Goal: Information Seeking & Learning: Learn about a topic

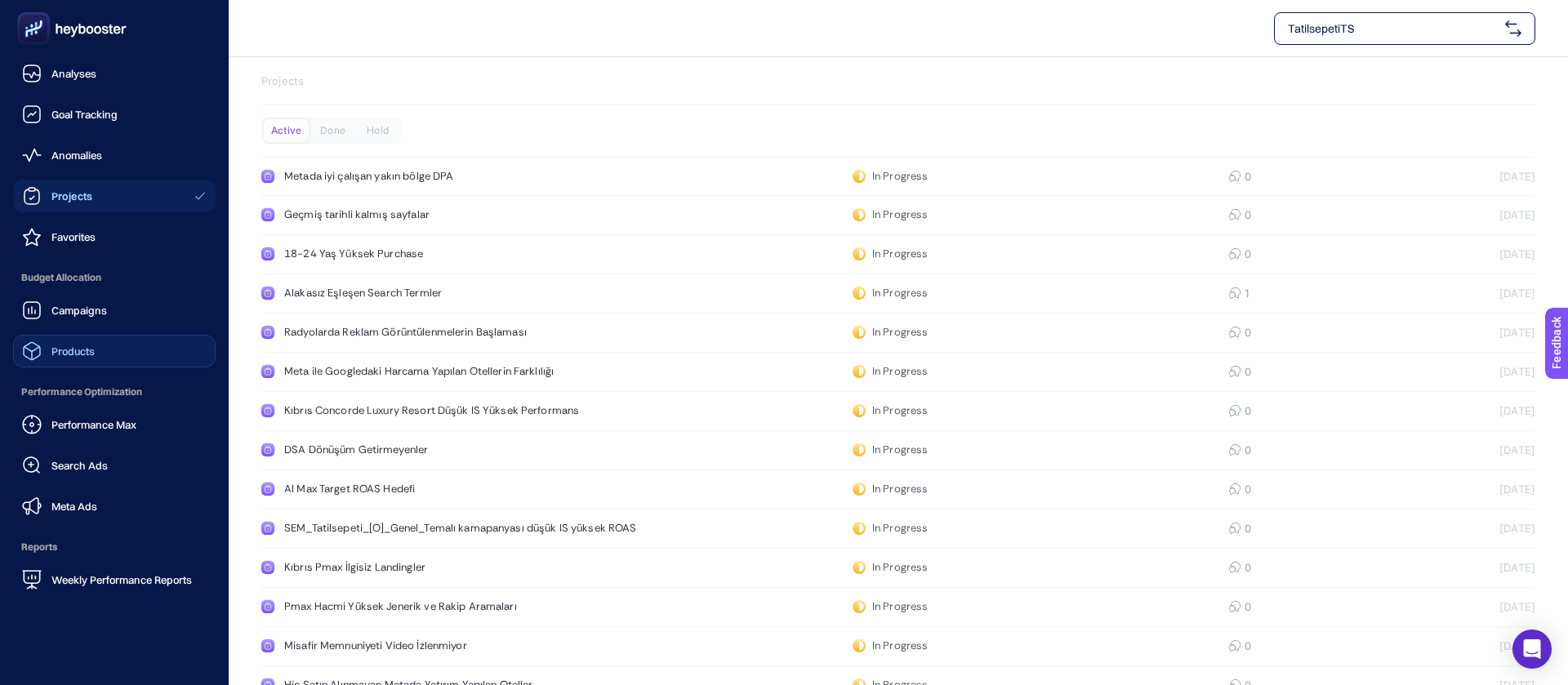
click at [94, 335] on link "Products" at bounding box center [114, 351] width 203 height 33
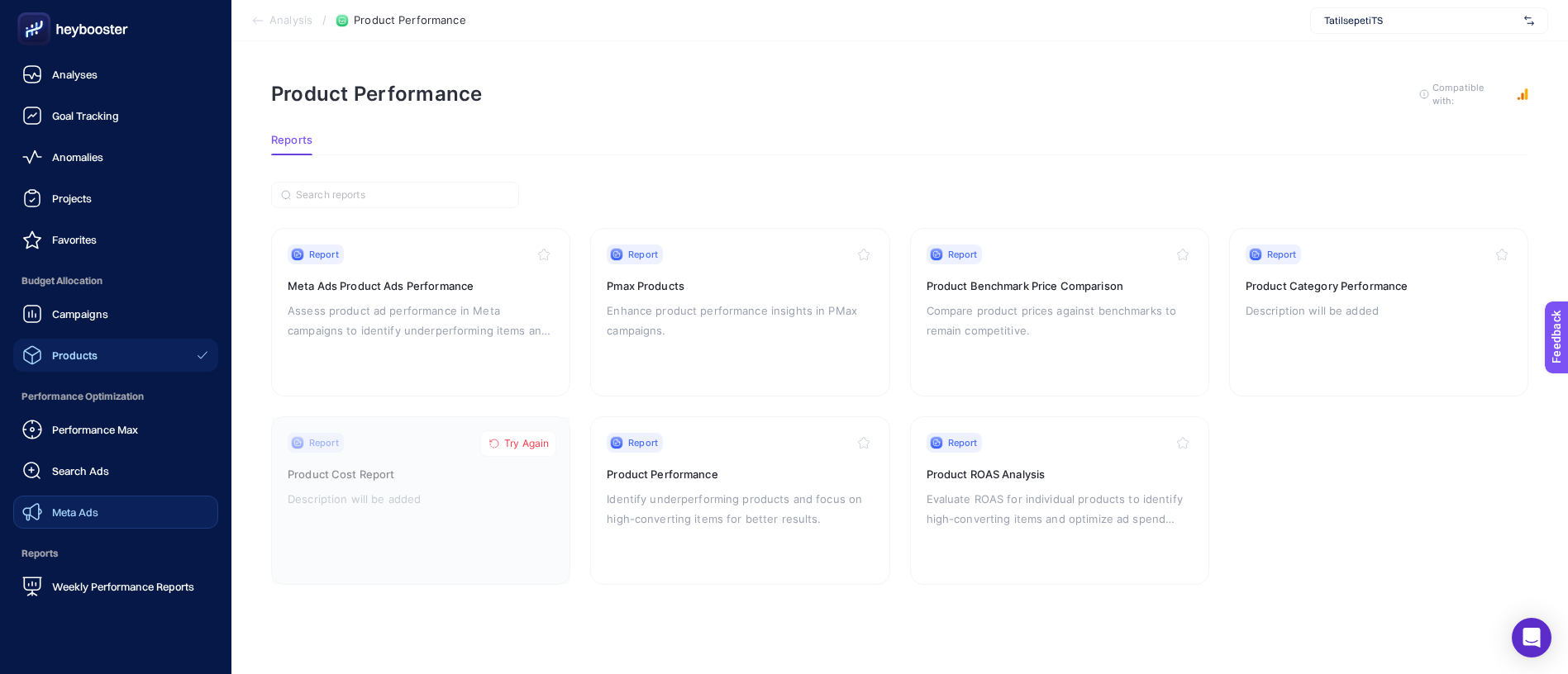
click at [113, 496] on link "Meta Ads" at bounding box center [116, 512] width 205 height 33
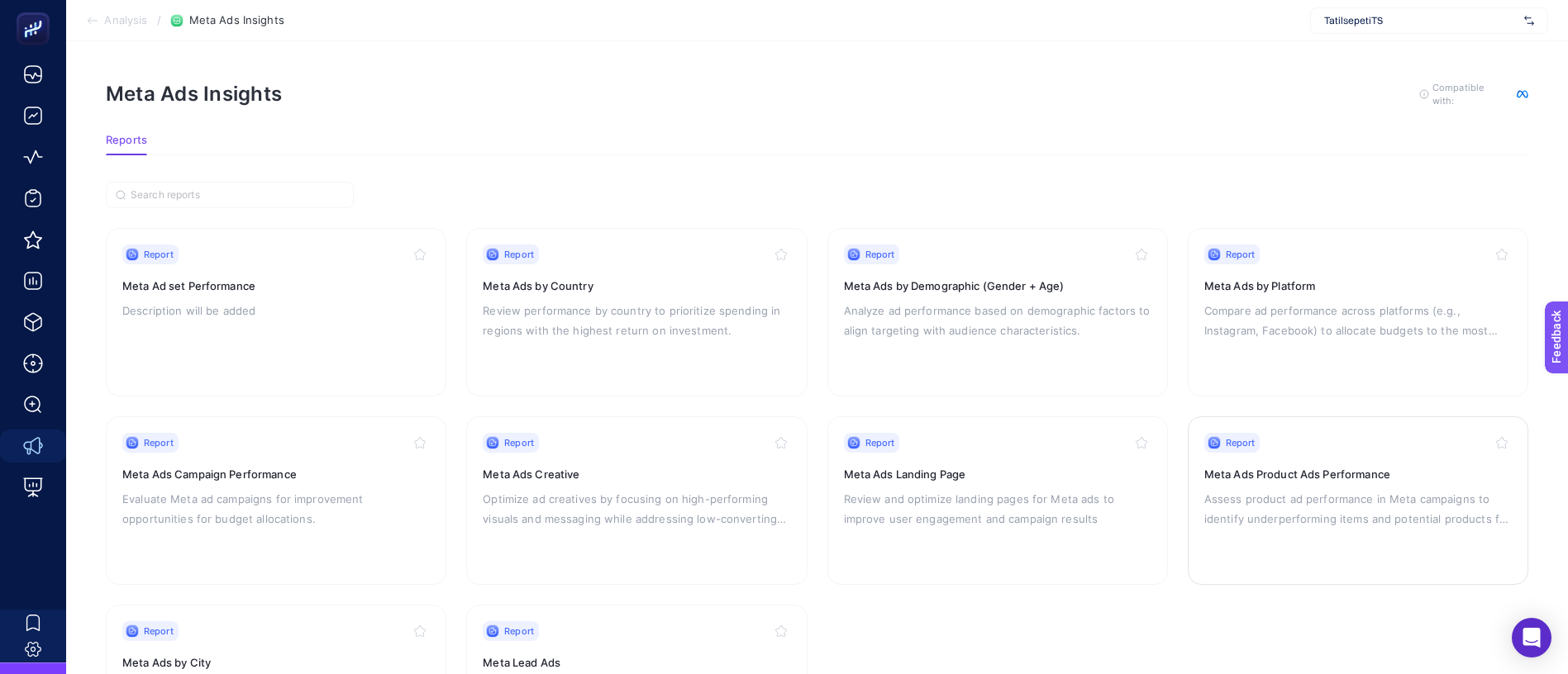
click at [1372, 433] on div "Report Meta Ads Product Ads Performance Assess product ad performance in Meta c…" at bounding box center [1358, 501] width 307 height 136
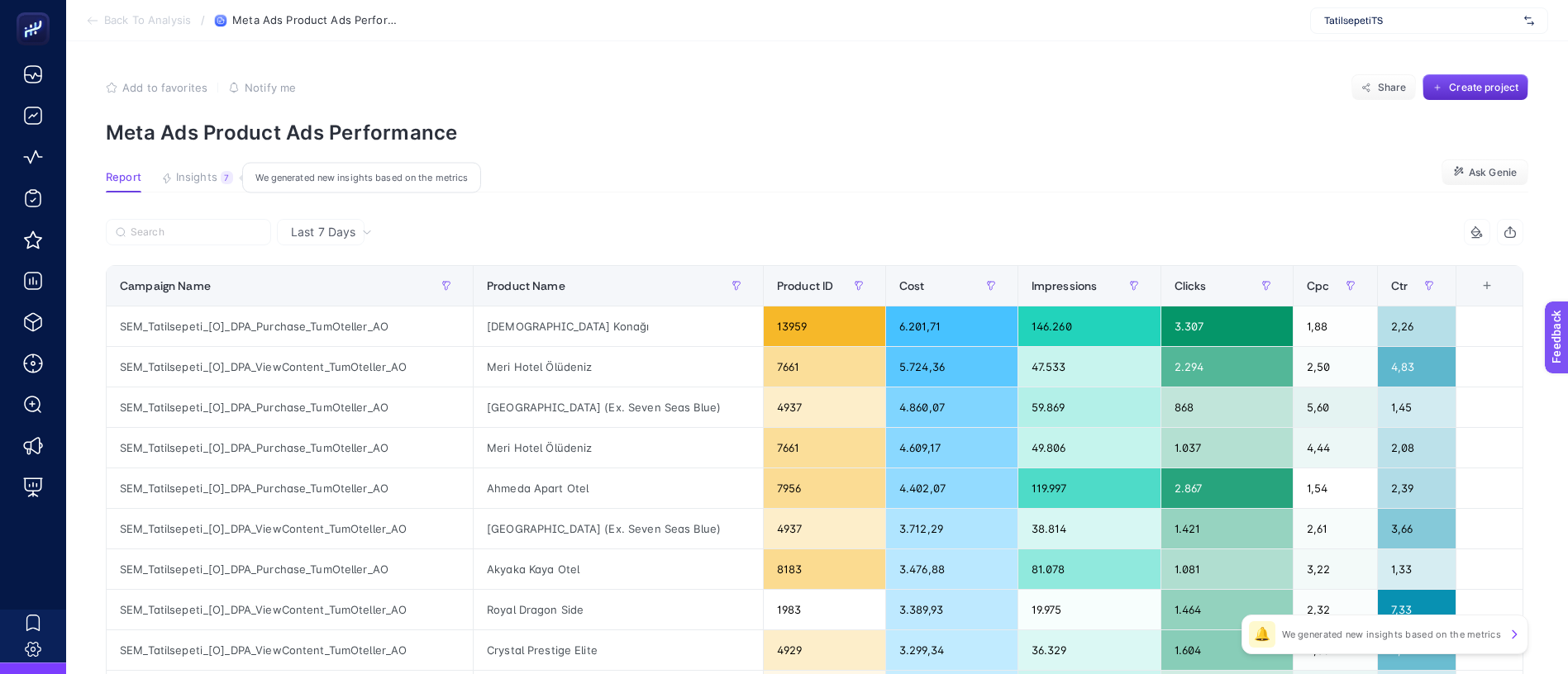
click at [183, 171] on span "Insights" at bounding box center [197, 177] width 42 height 14
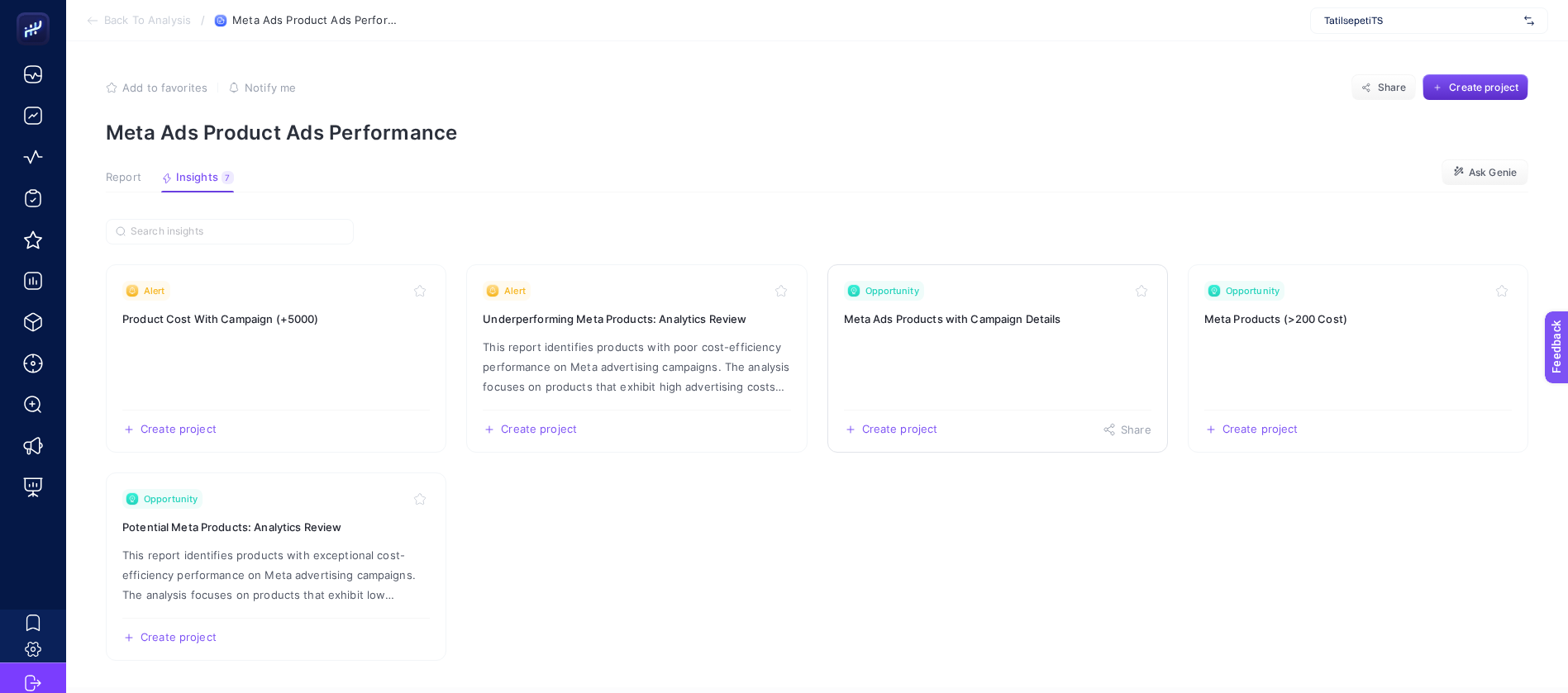
click at [898, 286] on link "Opportunity Meta Ads Products with Campaign Details Create project Share" at bounding box center [998, 359] width 341 height 189
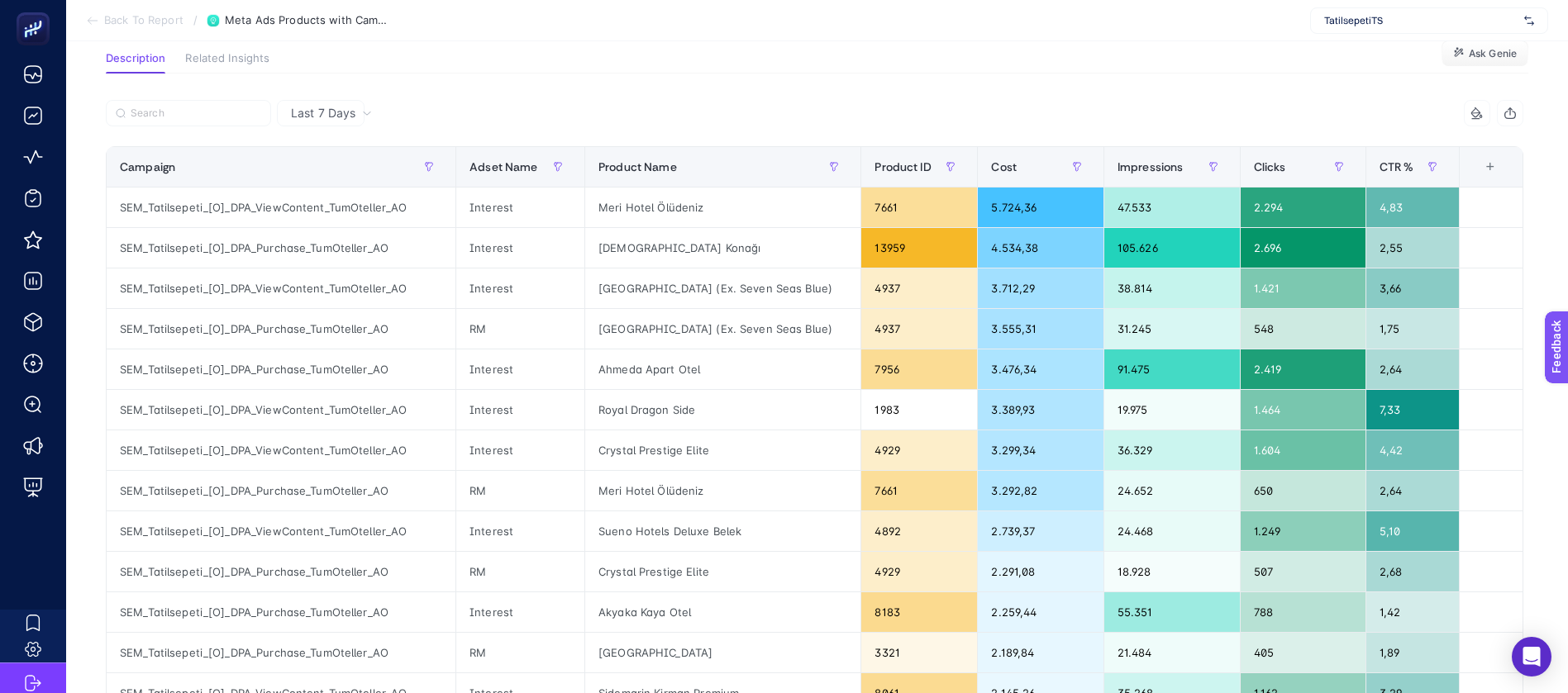
scroll to position [2, 0]
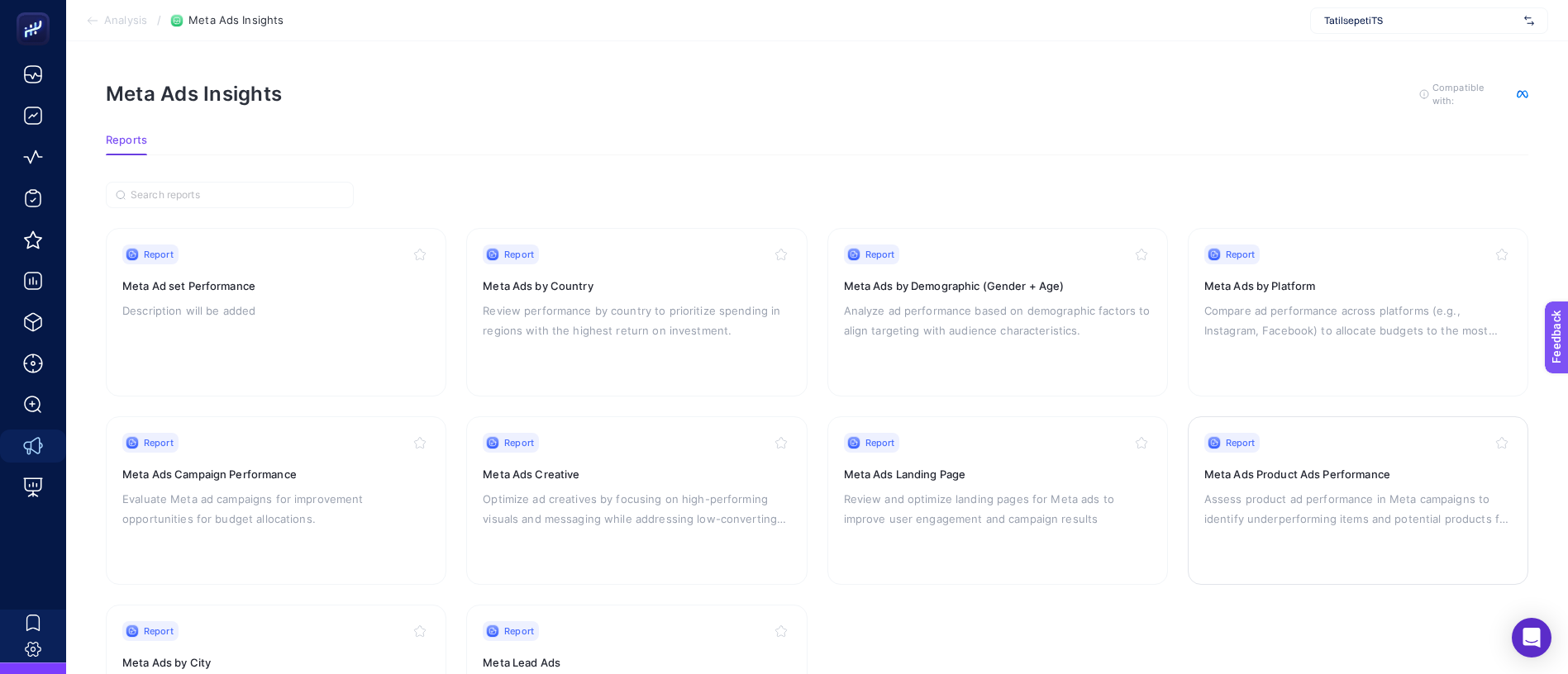
click at [1279, 490] on p "Assess product ad performance in Meta campaigns to identify underperforming ite…" at bounding box center [1358, 510] width 307 height 40
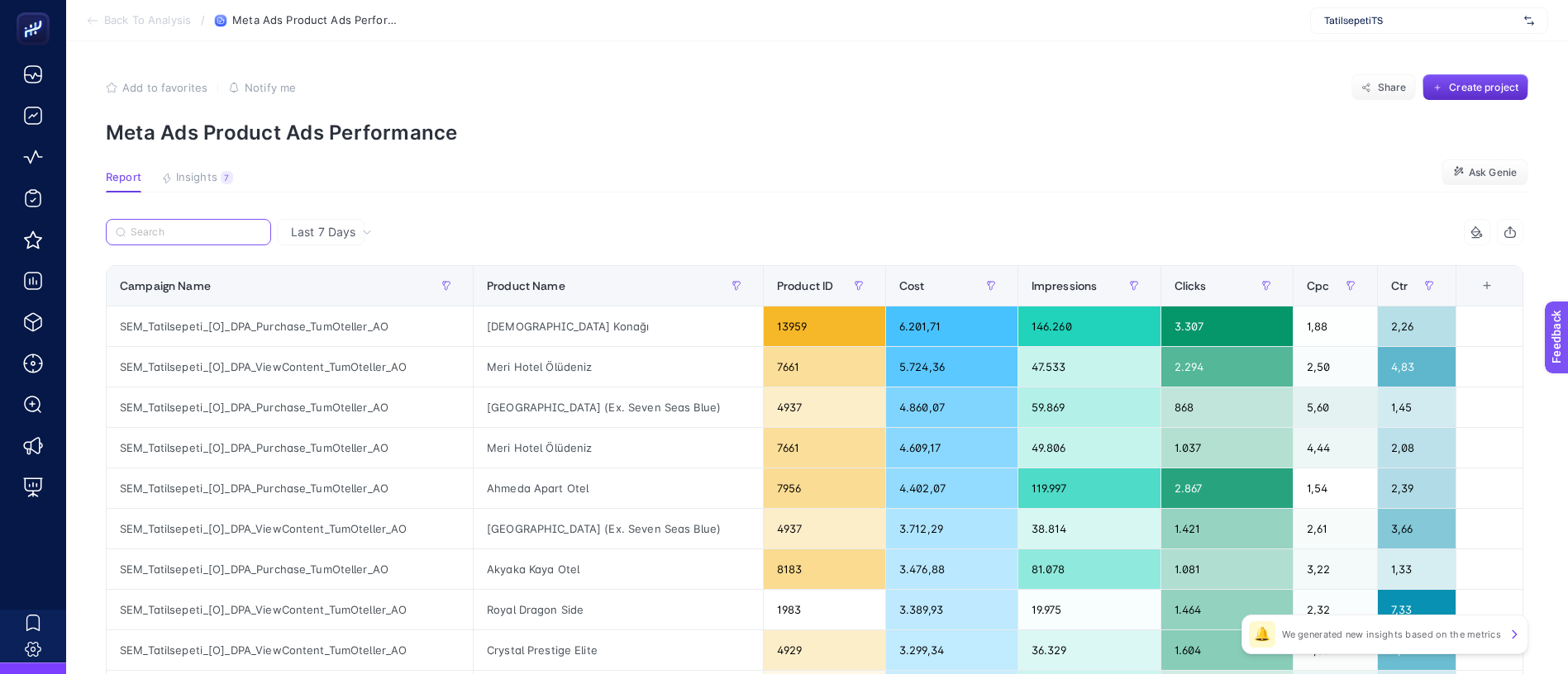
click at [150, 227] on input "Search" at bounding box center [196, 233] width 131 height 13
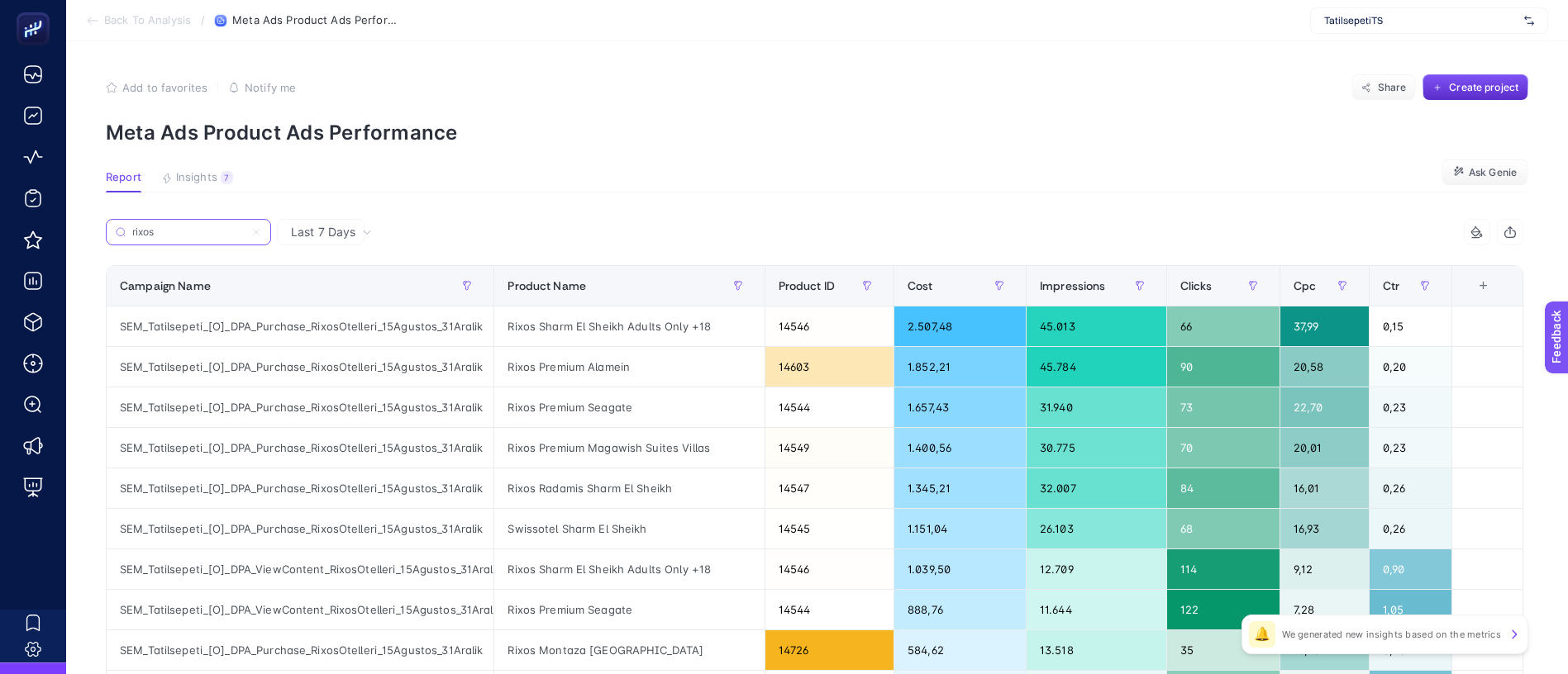
type input "rixos"
click at [195, 171] on span "Insights" at bounding box center [197, 177] width 42 height 14
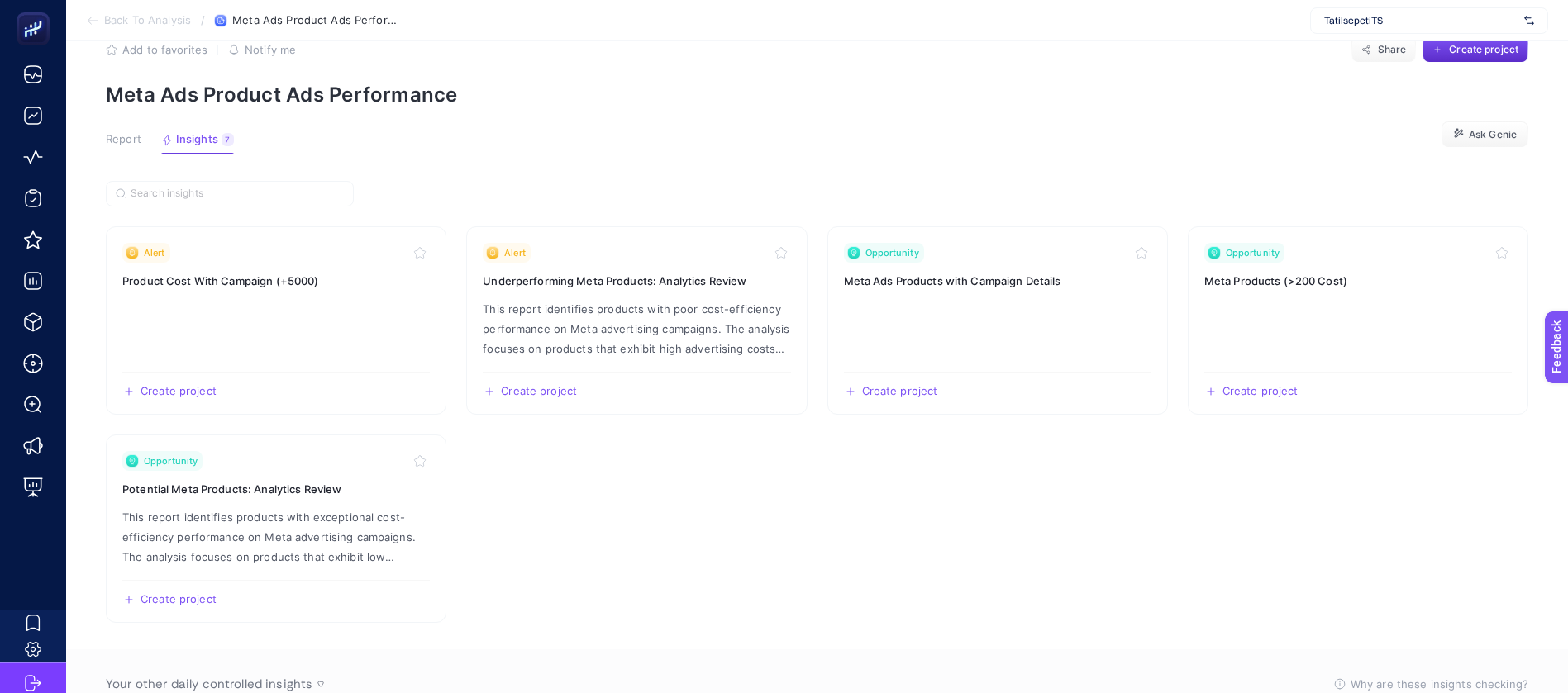
scroll to position [74, 0]
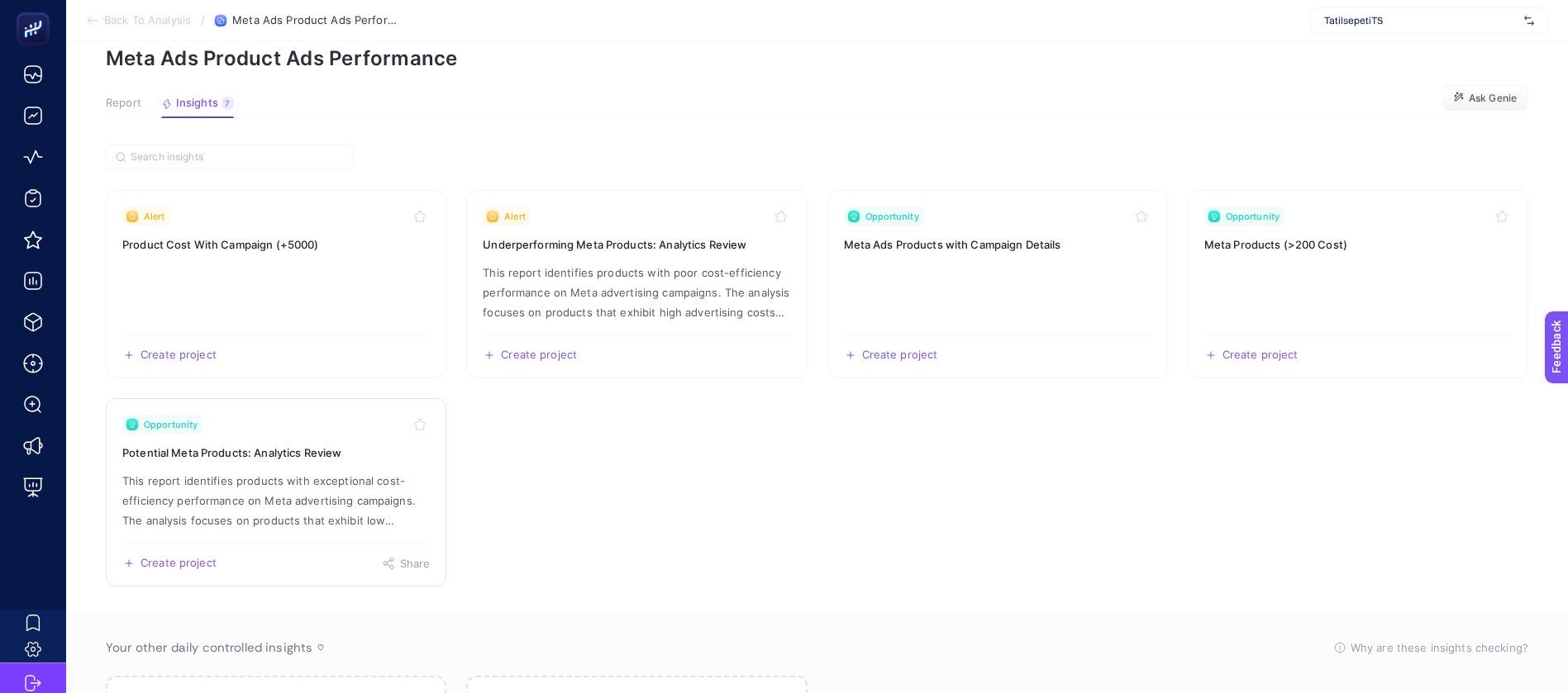
click at [241, 471] on p "This report identifies products with exceptional cost-efficiency performance on…" at bounding box center [276, 501] width 307 height 60
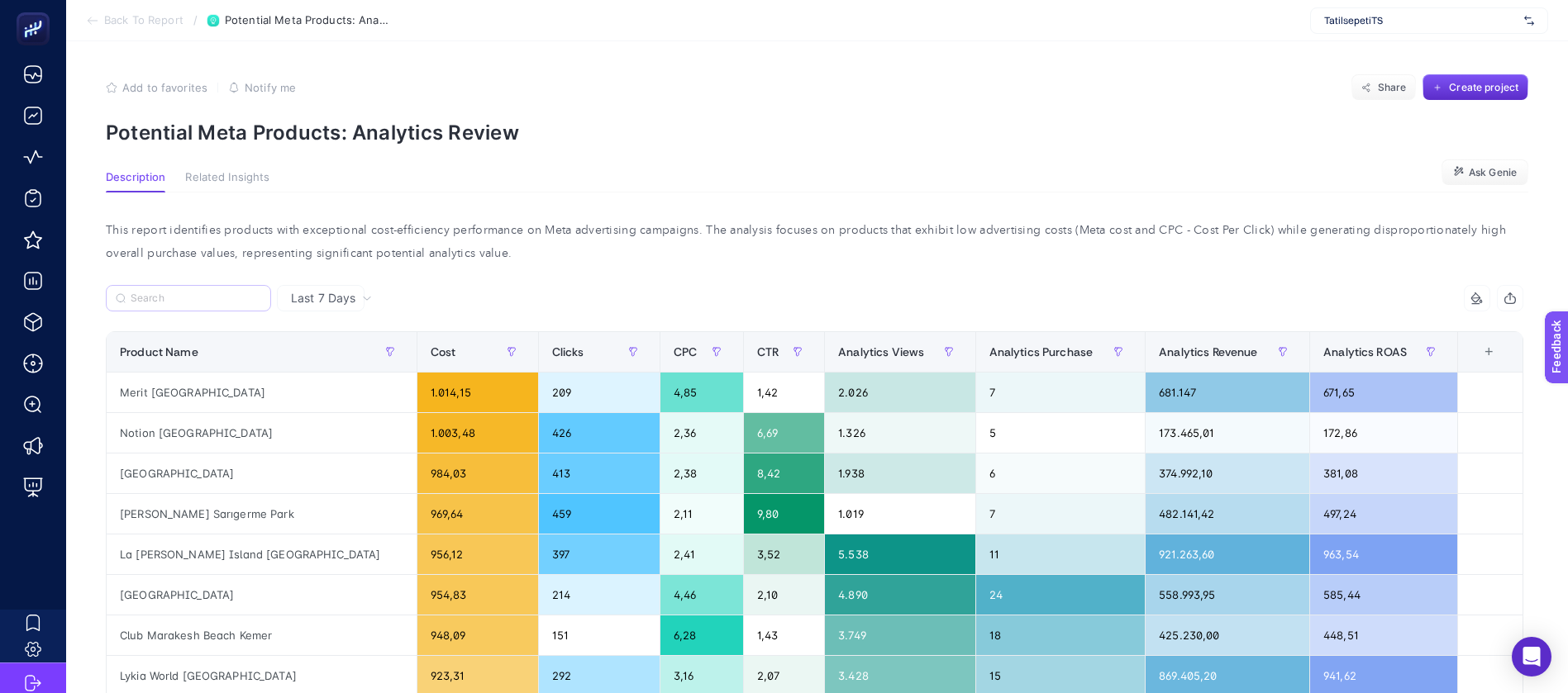
click at [154, 286] on label at bounding box center [188, 298] width 165 height 26
click at [154, 293] on input "Search" at bounding box center [196, 299] width 131 height 13
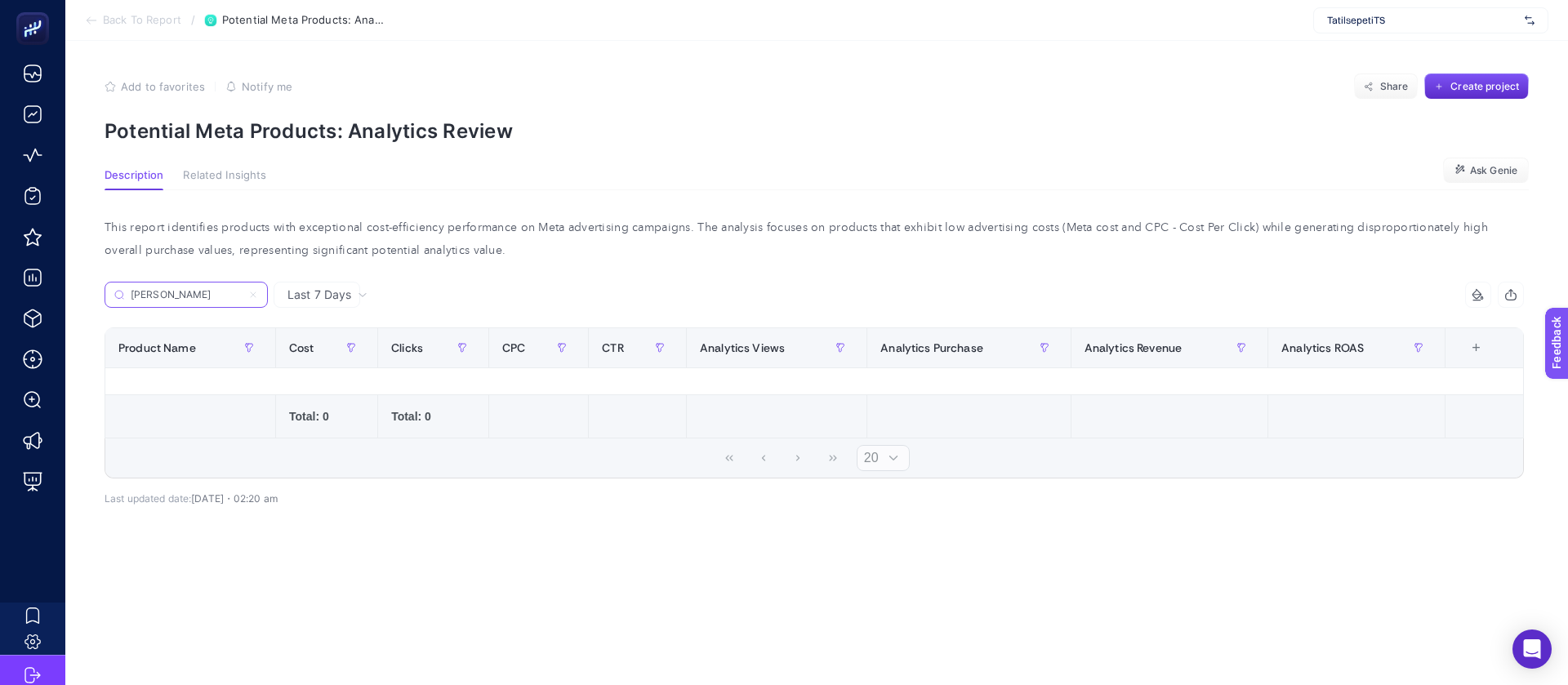
type input "ri"
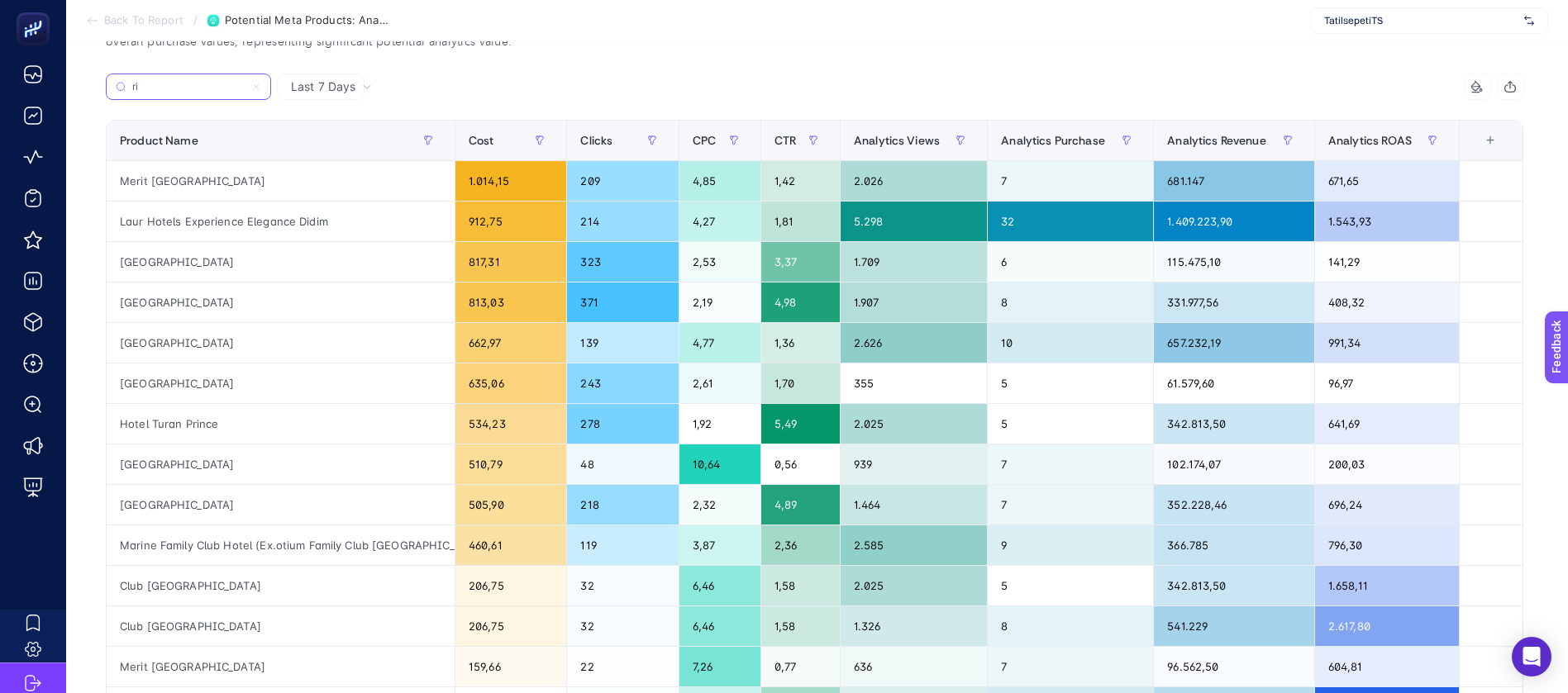
scroll to position [248, 0]
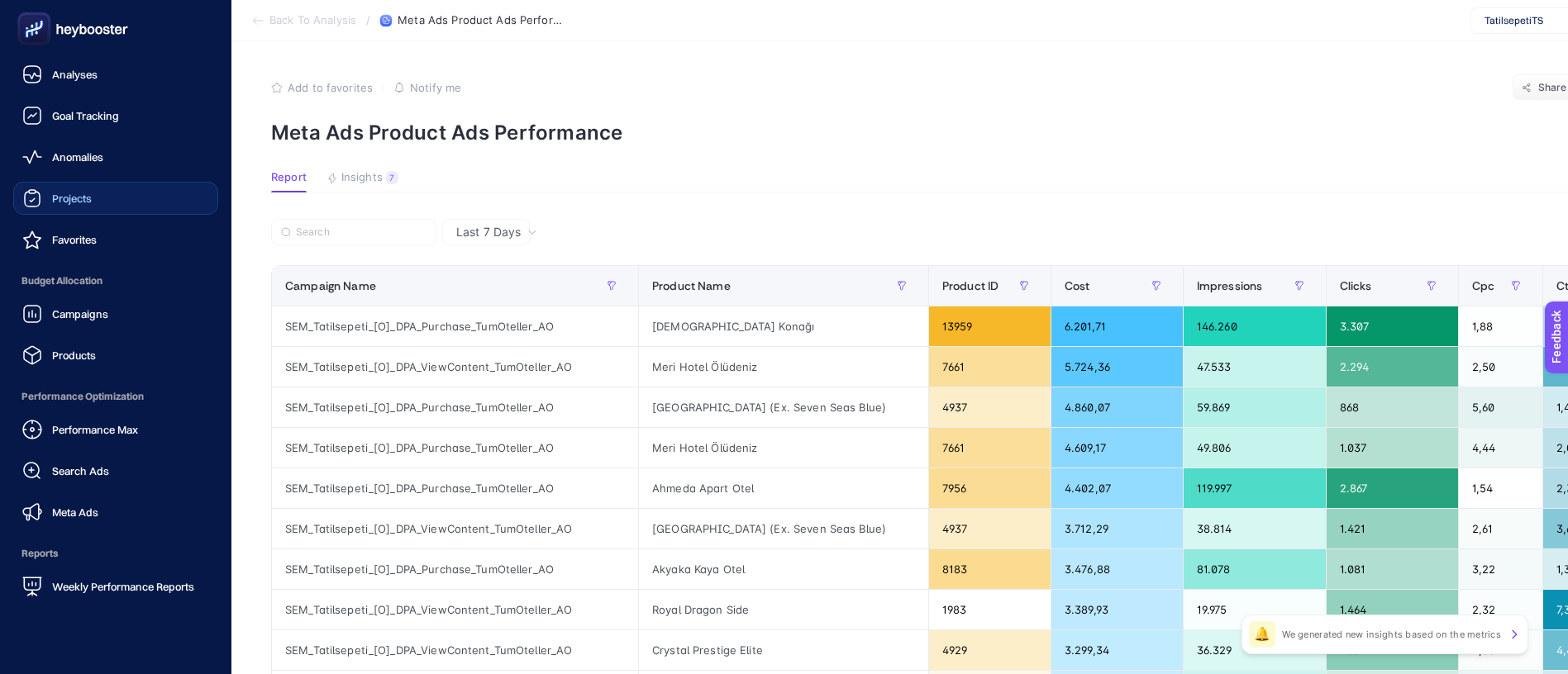
click at [95, 182] on link "Projects" at bounding box center [116, 198] width 205 height 33
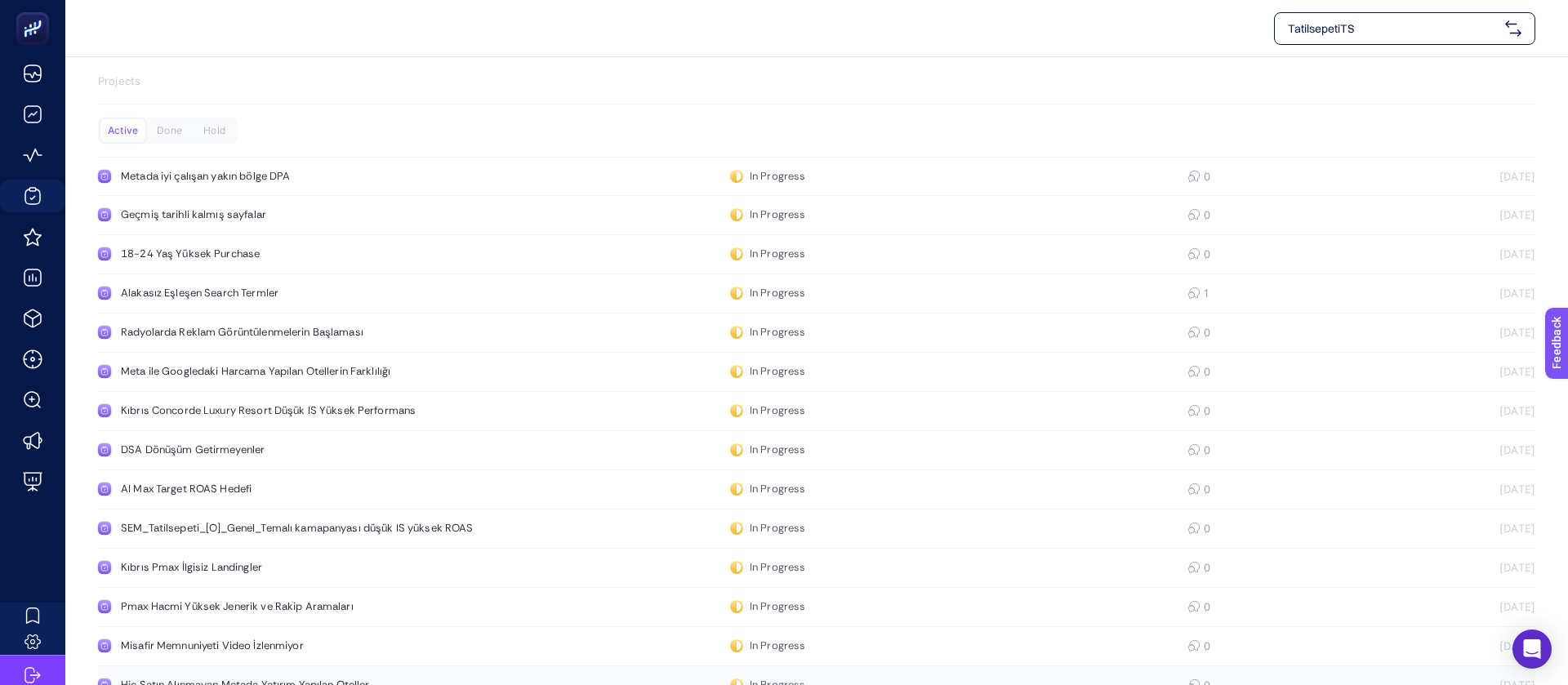
click at [209, 679] on div "Hiç Satın Alınmayan Metada Yatırım Yapılan Oteller" at bounding box center [309, 685] width 378 height 13
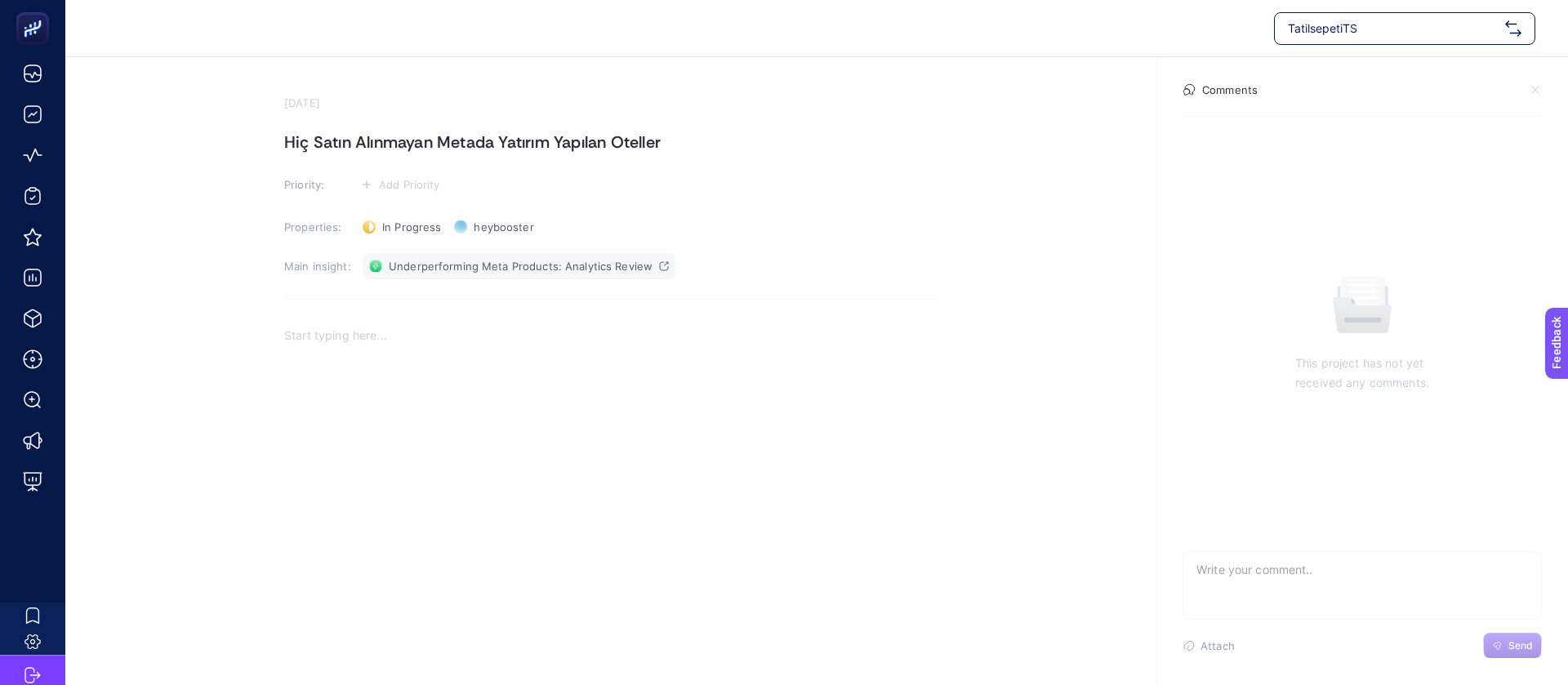
click at [430, 260] on span "Underperforming Meta Products: Analytics Review" at bounding box center [520, 266] width 263 height 13
